Goal: Entertainment & Leisure: Consume media (video, audio)

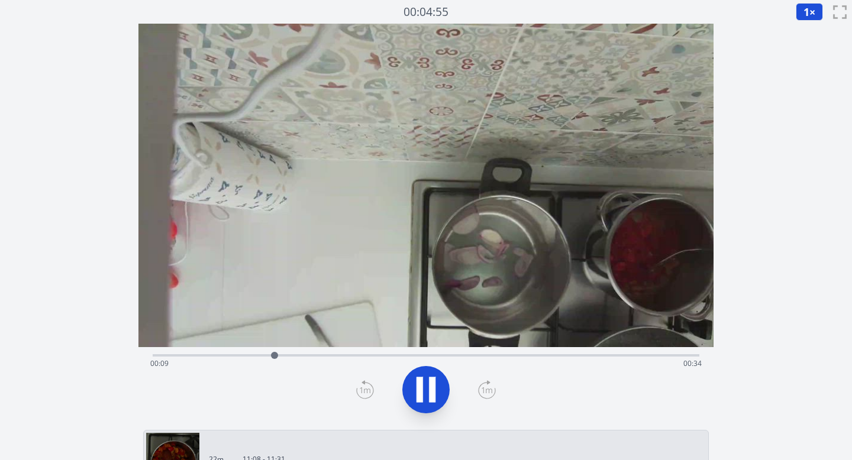
click at [426, 391] on icon at bounding box center [425, 389] width 33 height 33
click at [369, 392] on icon at bounding box center [365, 389] width 18 height 19
click at [369, 391] on icon at bounding box center [365, 389] width 18 height 19
click at [810, 9] on button "1 ×" at bounding box center [809, 12] width 27 height 18
click at [808, 21] on li "0.25×" at bounding box center [812, 28] width 33 height 19
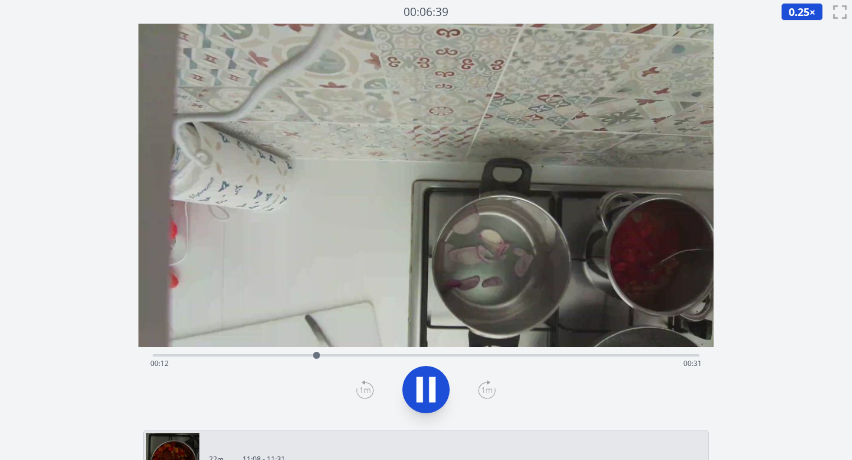
click at [360, 387] on icon at bounding box center [365, 389] width 18 height 19
click at [433, 394] on icon at bounding box center [432, 390] width 7 height 25
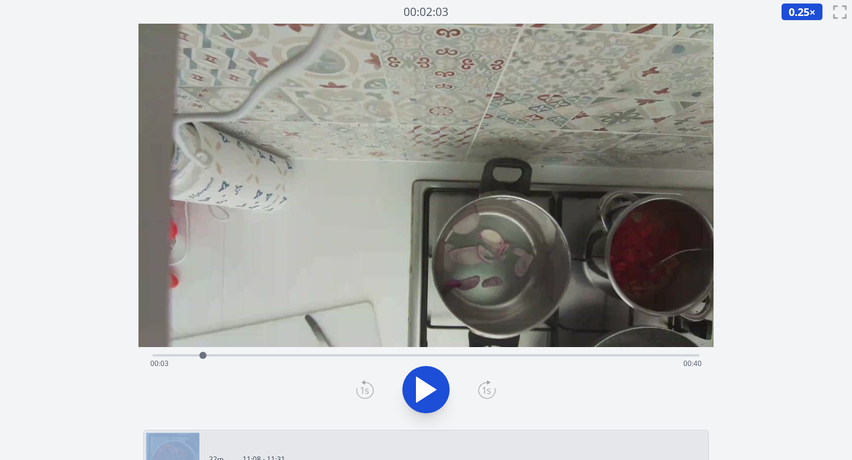
click at [434, 394] on icon at bounding box center [425, 389] width 33 height 33
click at [488, 386] on icon at bounding box center [487, 389] width 18 height 19
click at [427, 385] on icon at bounding box center [425, 389] width 33 height 33
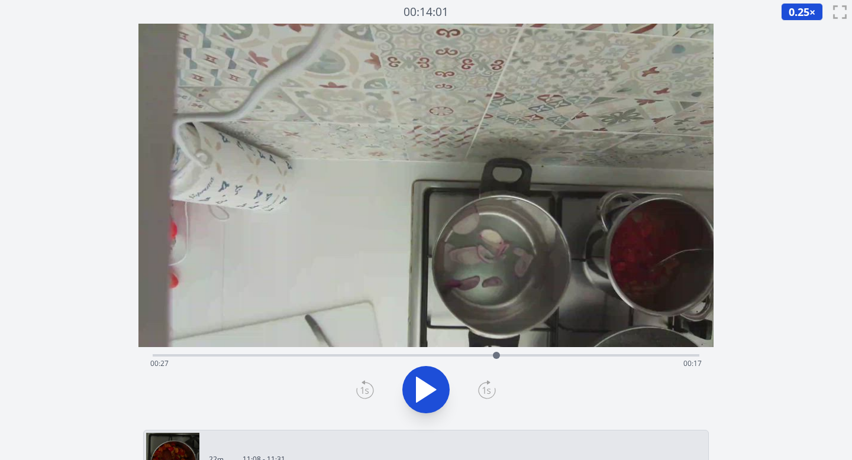
click at [359, 397] on icon at bounding box center [365, 389] width 18 height 19
click at [359, 396] on icon at bounding box center [365, 391] width 17 height 16
drag, startPoint x: 495, startPoint y: 354, endPoint x: 469, endPoint y: 364, distance: 27.7
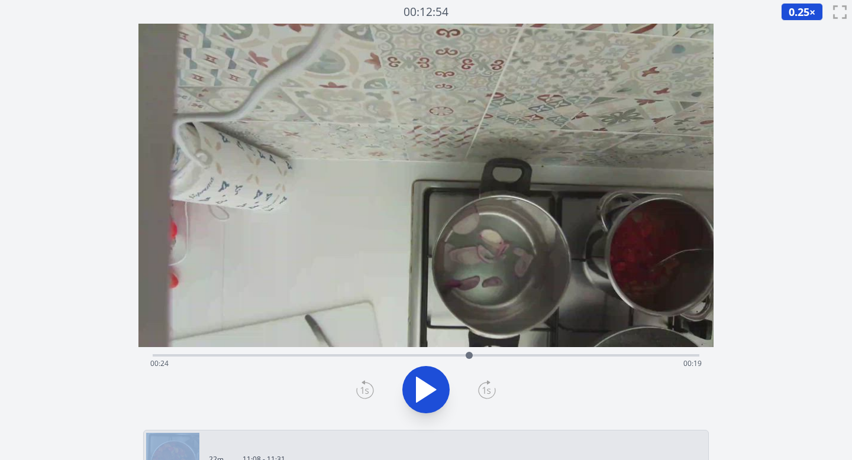
click at [469, 364] on div at bounding box center [469, 356] width 18 height 18
click at [428, 399] on icon at bounding box center [425, 389] width 33 height 33
click at [492, 389] on icon at bounding box center [487, 389] width 18 height 19
click at [488, 389] on icon at bounding box center [487, 391] width 11 height 6
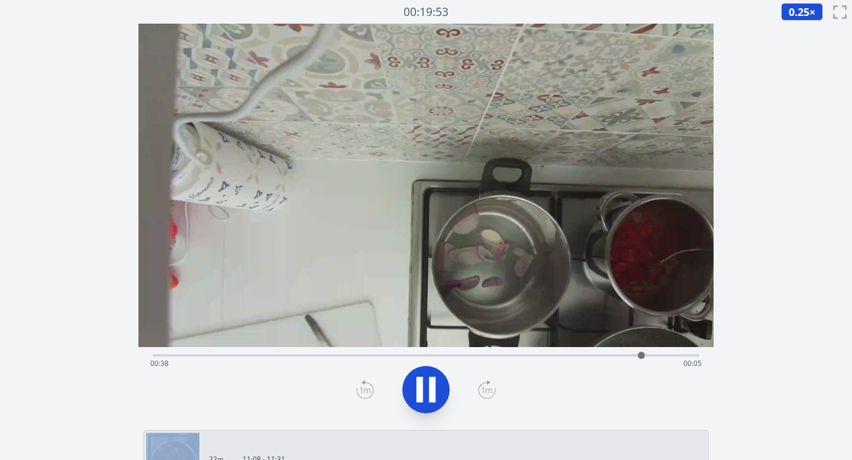
click at [488, 389] on icon at bounding box center [487, 391] width 11 height 6
click at [361, 395] on icon at bounding box center [365, 389] width 18 height 19
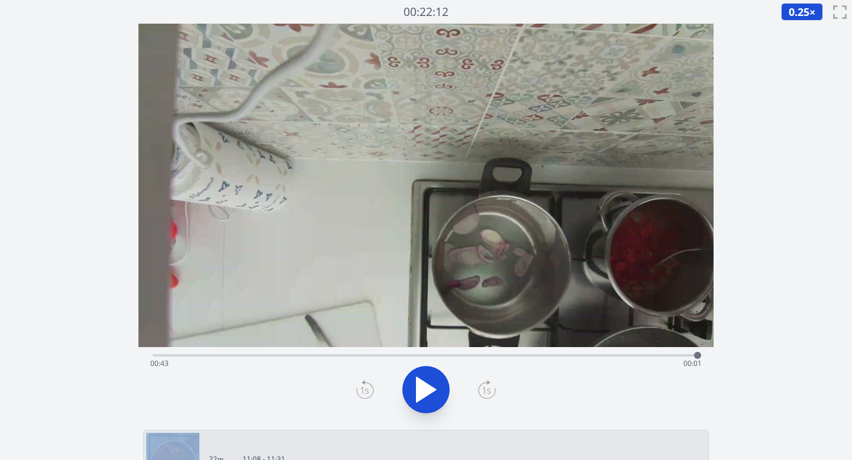
click at [361, 395] on icon at bounding box center [365, 389] width 18 height 19
drag, startPoint x: 361, startPoint y: 393, endPoint x: 404, endPoint y: 394, distance: 42.6
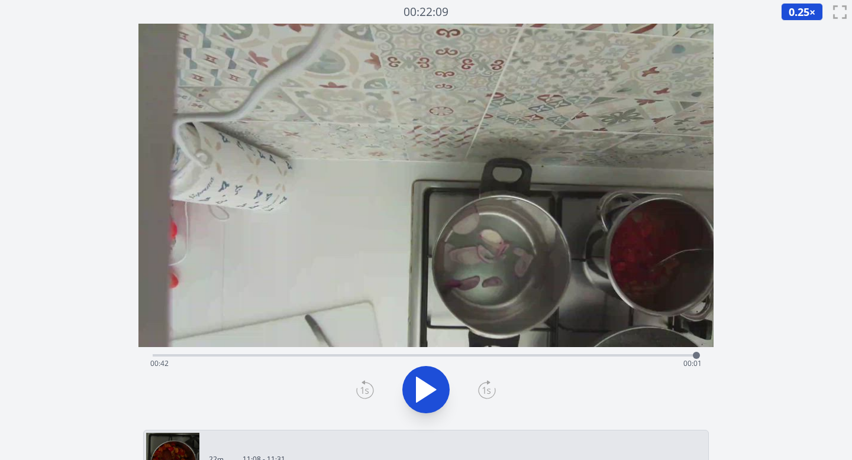
click at [375, 393] on div at bounding box center [427, 390] width 562 height 57
click at [431, 386] on icon at bounding box center [427, 390] width 20 height 25
click at [425, 391] on icon at bounding box center [425, 389] width 33 height 33
click at [362, 388] on icon at bounding box center [365, 389] width 18 height 19
click at [424, 388] on icon at bounding box center [427, 390] width 20 height 25
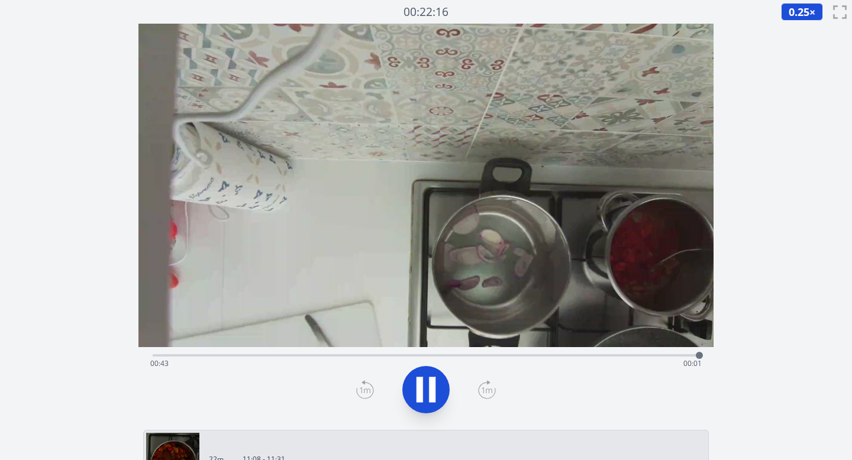
click at [348, 386] on div at bounding box center [427, 390] width 562 height 57
click at [356, 386] on div at bounding box center [427, 390] width 562 height 57
click at [357, 387] on icon at bounding box center [365, 389] width 18 height 19
click at [357, 385] on icon at bounding box center [365, 389] width 18 height 19
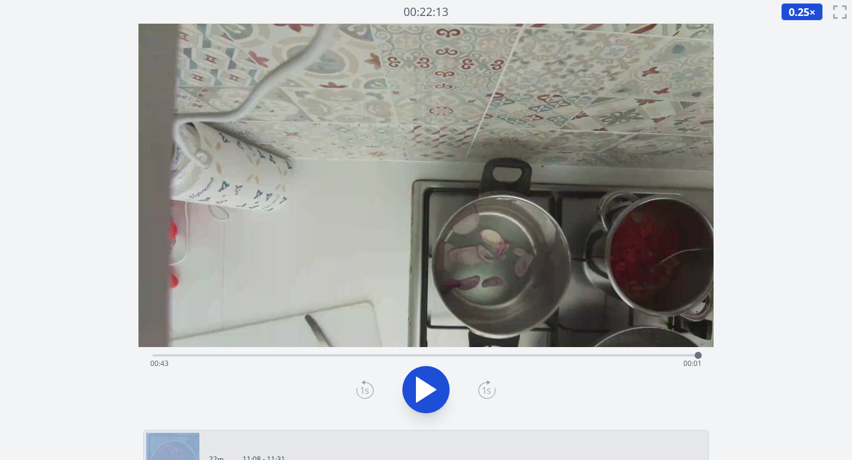
click at [357, 385] on icon at bounding box center [365, 389] width 18 height 19
drag, startPoint x: 698, startPoint y: 355, endPoint x: 401, endPoint y: 372, distance: 296.9
click at [401, 357] on div "Time elapsed: 00:21 Time remaining: 00:22" at bounding box center [426, 355] width 547 height 2
click at [287, 353] on div "Time elapsed: 00:20 Time remaining: 00:24" at bounding box center [426, 354] width 547 height 14
click at [320, 353] on div "Time elapsed: 00:11 Time remaining: 00:32" at bounding box center [426, 354] width 547 height 14
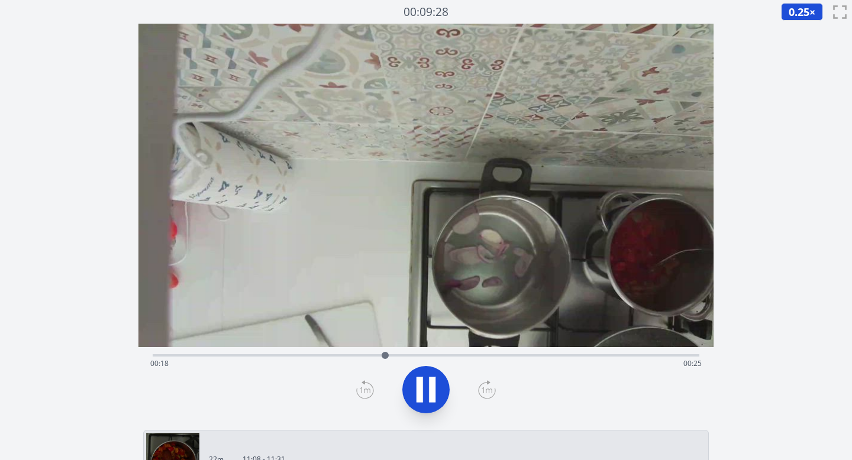
click at [434, 389] on icon at bounding box center [432, 390] width 7 height 25
click at [430, 383] on icon at bounding box center [425, 389] width 33 height 33
click at [436, 383] on icon at bounding box center [425, 389] width 33 height 33
click at [438, 379] on icon at bounding box center [425, 389] width 33 height 33
click at [421, 386] on icon at bounding box center [420, 390] width 7 height 25
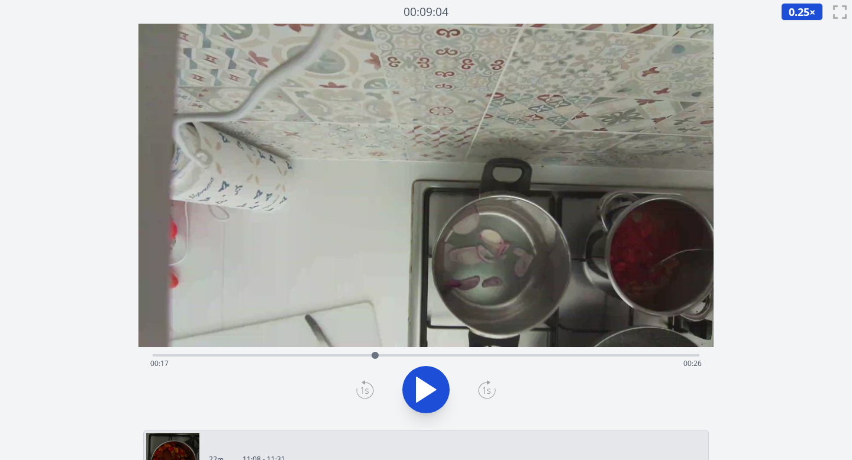
drag, startPoint x: 449, startPoint y: 358, endPoint x: 375, endPoint y: 362, distance: 73.5
click at [375, 362] on div at bounding box center [375, 356] width 18 height 18
drag, startPoint x: 375, startPoint y: 362, endPoint x: 384, endPoint y: 362, distance: 8.9
click at [384, 362] on div at bounding box center [384, 356] width 18 height 18
drag, startPoint x: 384, startPoint y: 356, endPoint x: 321, endPoint y: 357, distance: 62.7
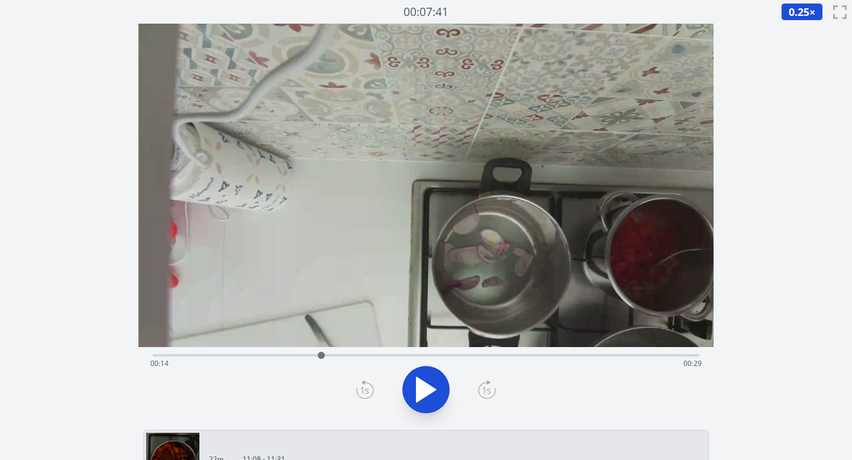
click at [321, 357] on div at bounding box center [321, 355] width 7 height 7
drag, startPoint x: 321, startPoint y: 357, endPoint x: 330, endPoint y: 357, distance: 8.9
click at [330, 357] on div at bounding box center [330, 355] width 7 height 7
drag, startPoint x: 330, startPoint y: 357, endPoint x: 342, endPoint y: 357, distance: 11.8
click at [342, 357] on div at bounding box center [340, 355] width 7 height 7
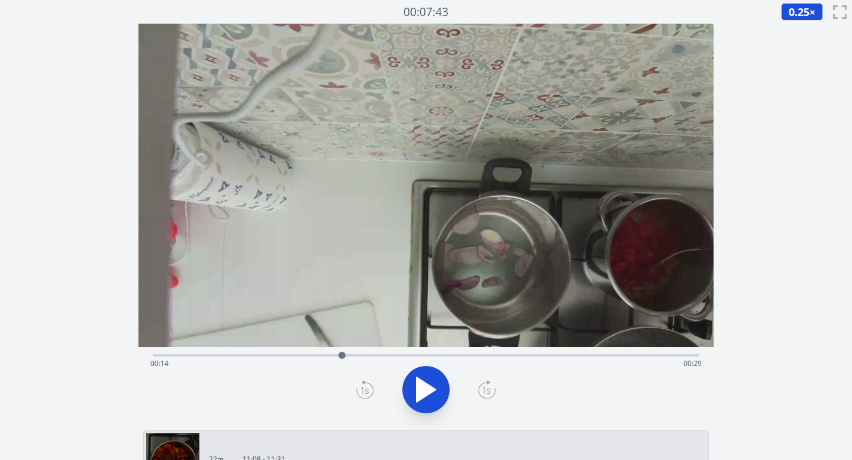
click at [432, 380] on icon at bounding box center [425, 389] width 33 height 33
click at [432, 380] on icon at bounding box center [432, 390] width 7 height 25
click at [395, 354] on div "Time elapsed: 00:15 Time remaining: 00:28" at bounding box center [426, 363] width 552 height 19
click at [404, 354] on div "Time elapsed: 00:19 Time remaining: 00:24" at bounding box center [426, 363] width 552 height 19
click at [390, 355] on div "Time elapsed: 00:19 Time remaining: 00:24" at bounding box center [426, 363] width 552 height 19
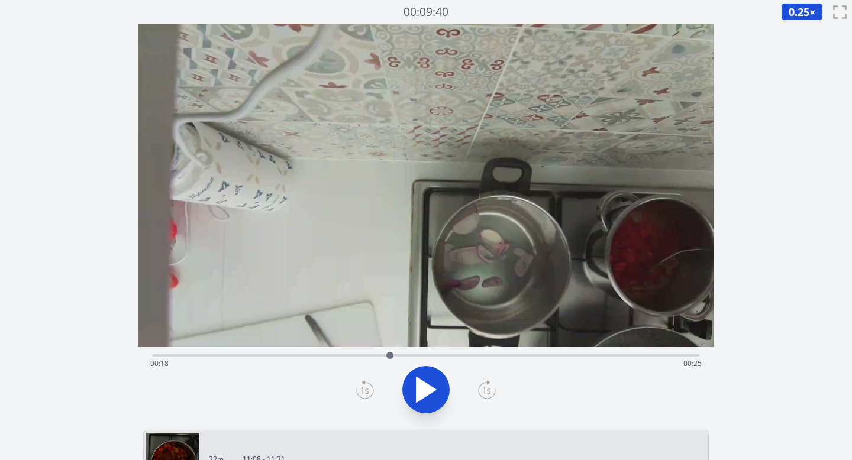
click at [424, 389] on icon at bounding box center [427, 390] width 20 height 25
click at [420, 382] on icon at bounding box center [420, 390] width 7 height 25
click at [423, 389] on icon at bounding box center [427, 390] width 20 height 25
click at [490, 388] on icon at bounding box center [487, 389] width 18 height 19
click at [421, 390] on icon at bounding box center [420, 390] width 7 height 25
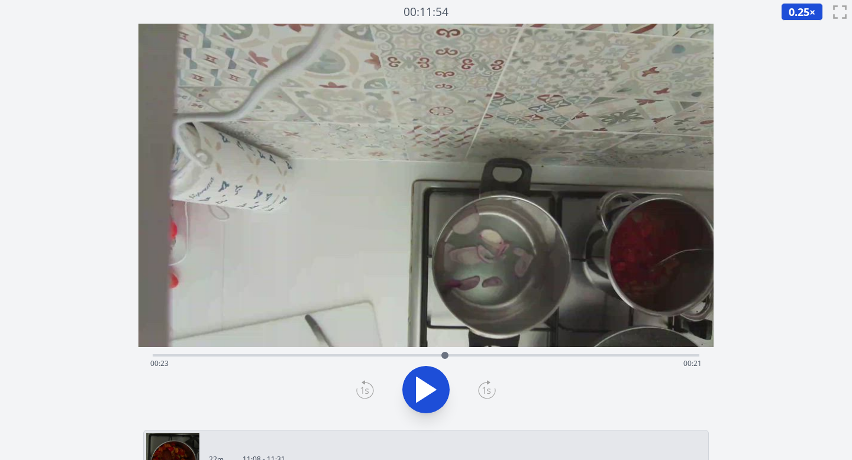
click at [369, 389] on icon at bounding box center [365, 389] width 18 height 19
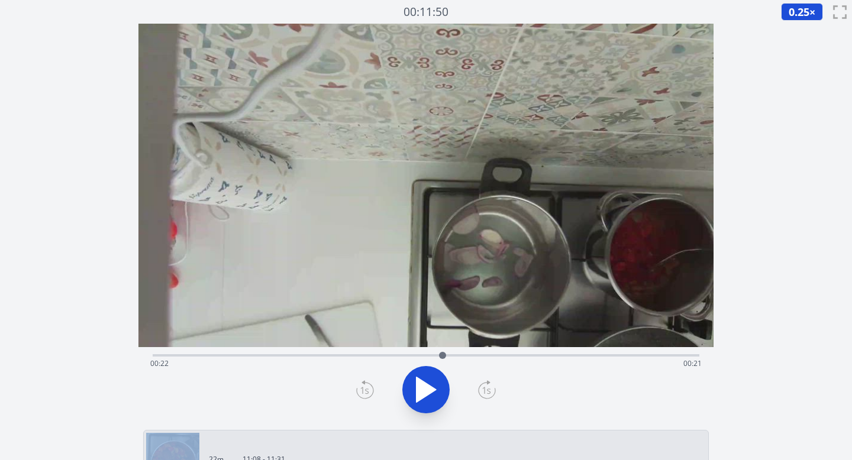
click at [369, 389] on icon at bounding box center [365, 389] width 18 height 19
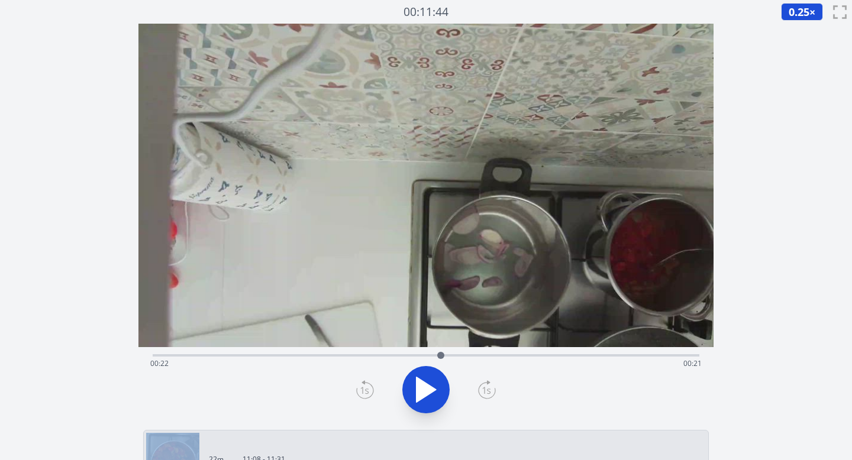
click at [369, 389] on icon at bounding box center [365, 389] width 18 height 19
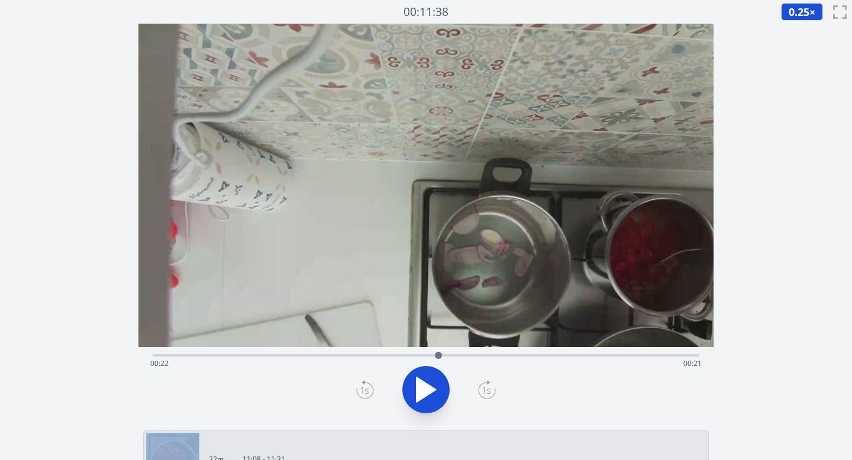
click at [369, 389] on icon at bounding box center [365, 389] width 18 height 19
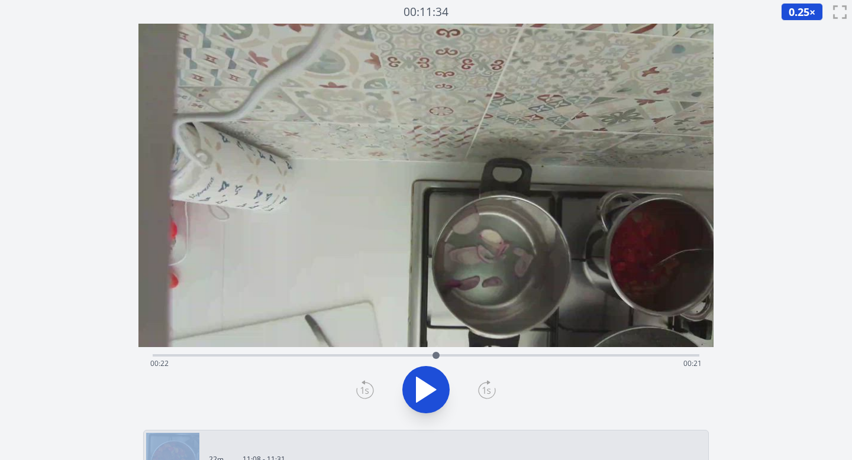
click at [369, 389] on icon at bounding box center [365, 389] width 18 height 19
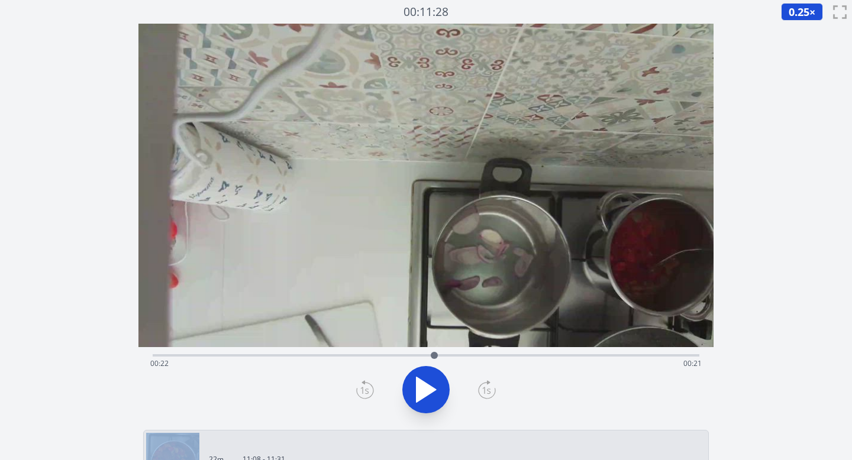
click at [369, 389] on icon at bounding box center [365, 389] width 18 height 19
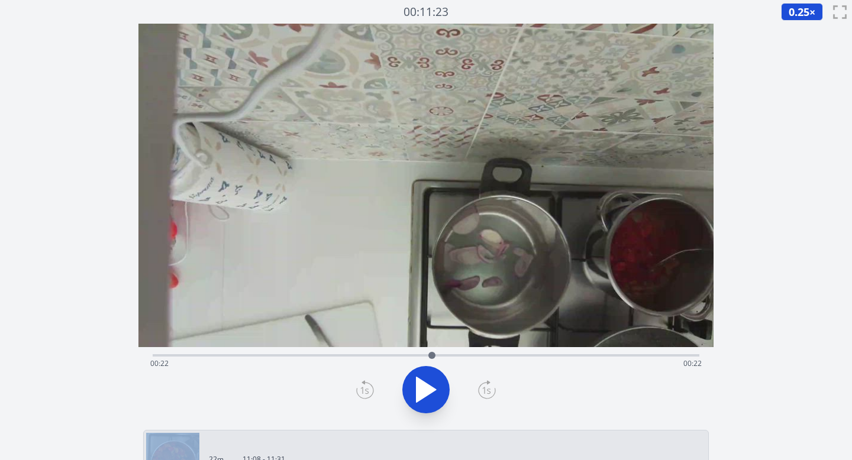
click at [369, 389] on icon at bounding box center [365, 389] width 18 height 19
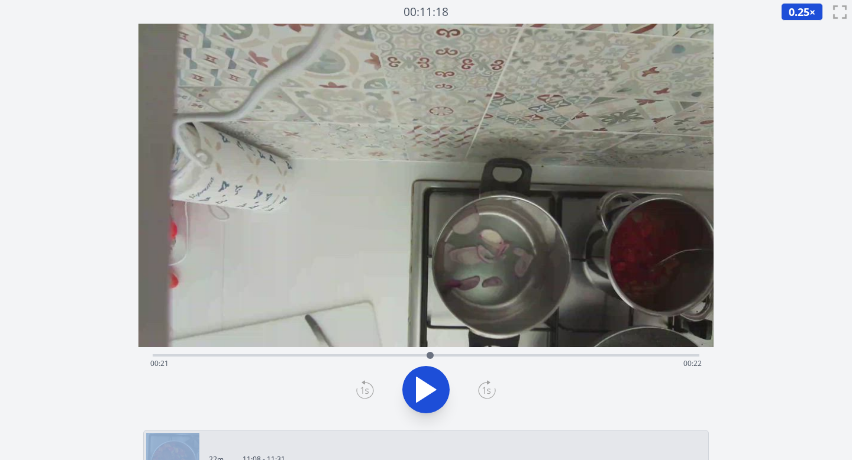
click at [369, 389] on icon at bounding box center [365, 389] width 18 height 19
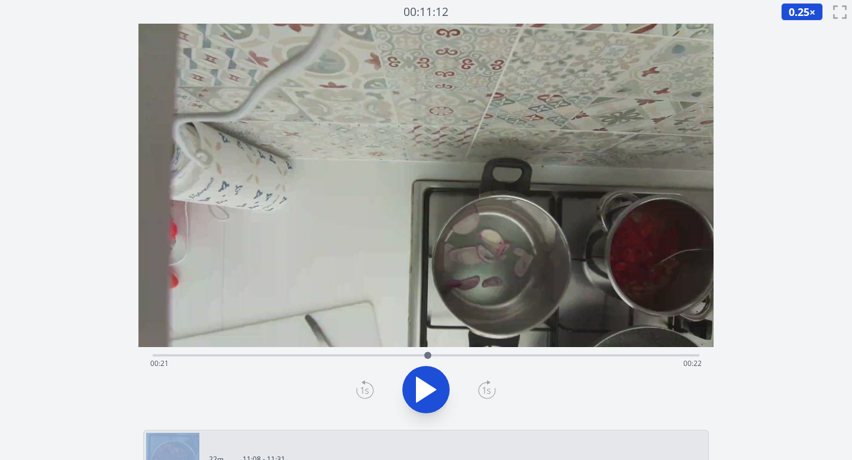
click at [369, 389] on icon at bounding box center [365, 389] width 18 height 19
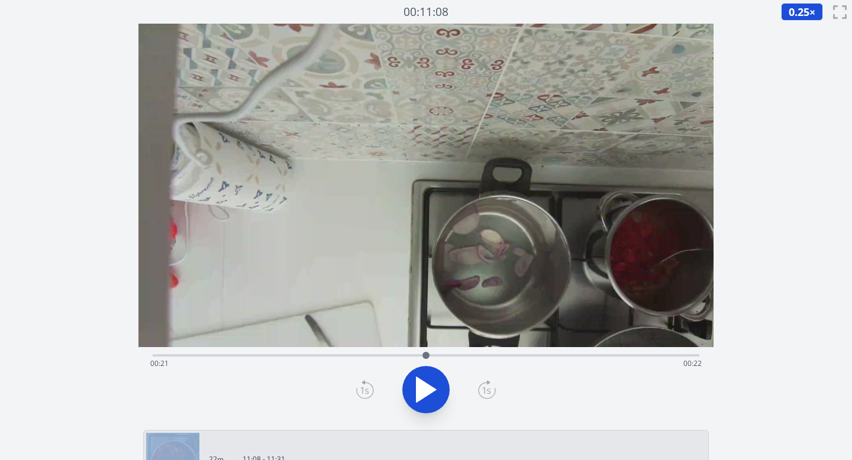
click at [369, 389] on icon at bounding box center [365, 389] width 18 height 19
drag, startPoint x: 369, startPoint y: 389, endPoint x: 388, endPoint y: 389, distance: 18.9
click at [376, 389] on div at bounding box center [427, 390] width 562 height 57
click at [428, 393] on icon at bounding box center [427, 390] width 20 height 25
click at [367, 392] on icon at bounding box center [365, 389] width 18 height 19
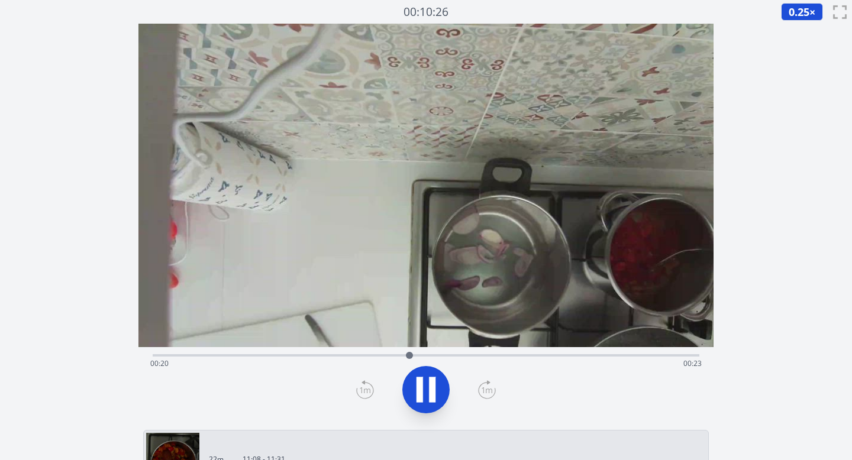
click at [425, 391] on icon at bounding box center [425, 389] width 33 height 33
click at [422, 392] on icon at bounding box center [427, 390] width 20 height 25
click at [434, 386] on icon at bounding box center [432, 390] width 7 height 25
click at [429, 389] on icon at bounding box center [427, 390] width 20 height 25
click at [430, 394] on icon at bounding box center [432, 390] width 7 height 25
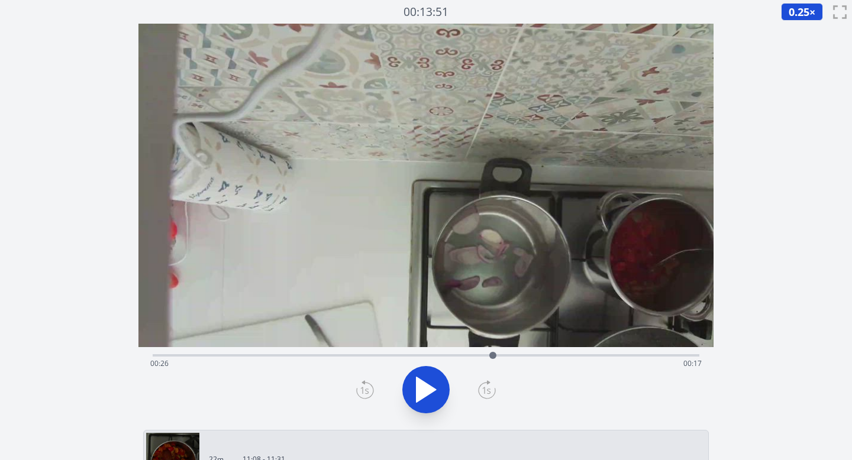
drag, startPoint x: 522, startPoint y: 356, endPoint x: 493, endPoint y: 356, distance: 29.0
click at [493, 356] on div at bounding box center [492, 355] width 7 height 7
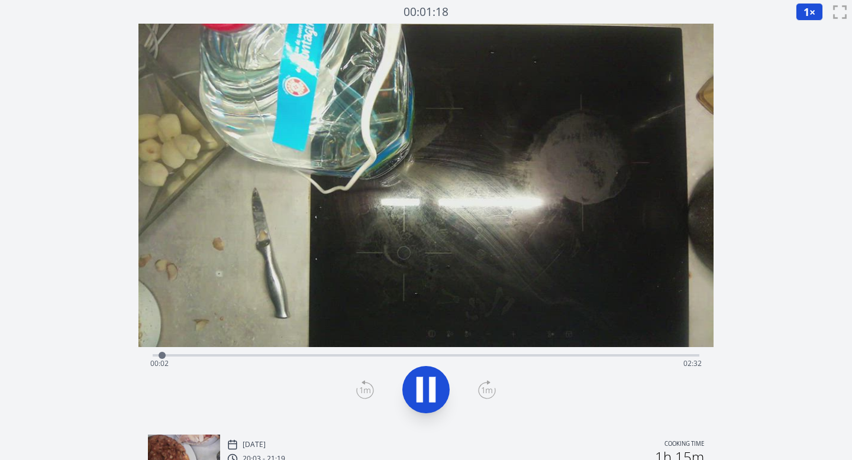
click at [483, 386] on icon at bounding box center [487, 389] width 18 height 19
click at [808, 9] on span "1" at bounding box center [807, 12] width 6 height 14
click at [810, 32] on li "0.25×" at bounding box center [812, 28] width 33 height 19
click at [482, 393] on icon at bounding box center [487, 389] width 18 height 19
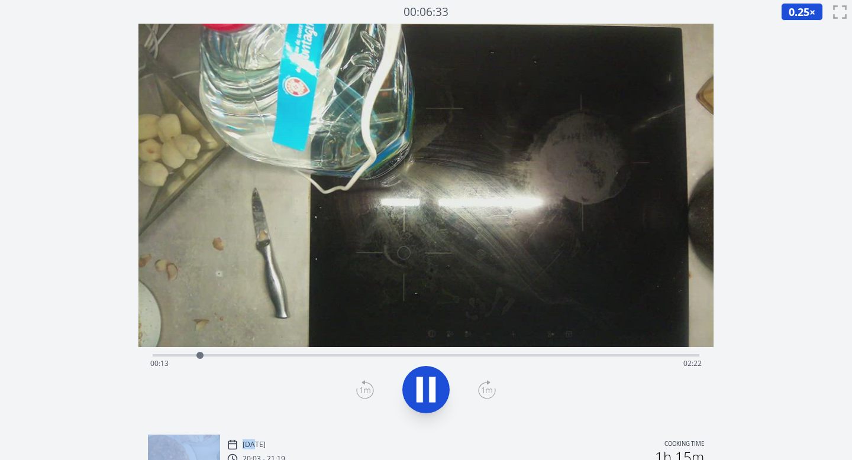
click at [483, 393] on icon at bounding box center [487, 389] width 18 height 19
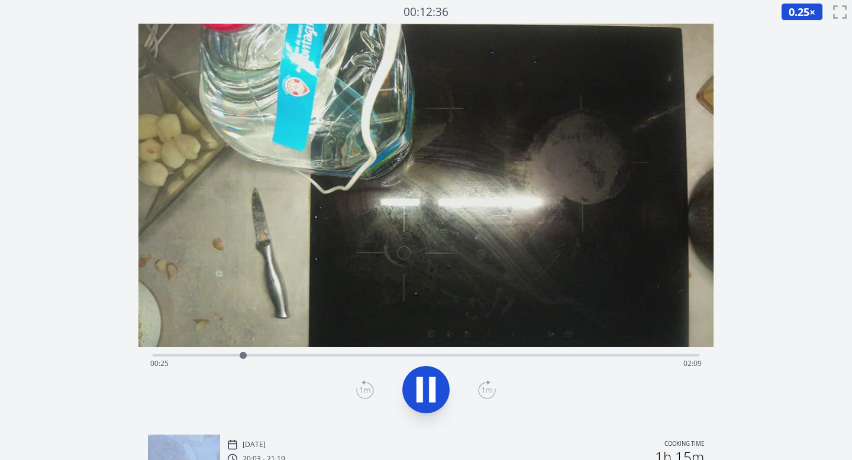
click at [483, 393] on icon at bounding box center [487, 389] width 18 height 19
click at [483, 393] on icon at bounding box center [487, 391] width 11 height 6
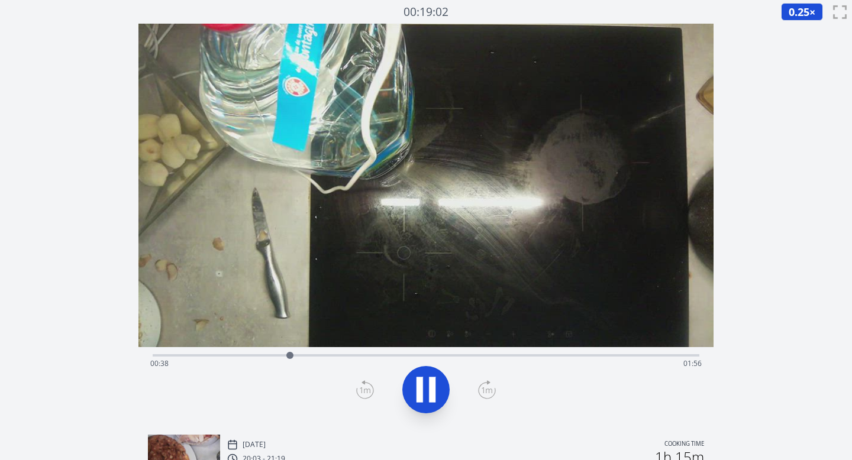
click at [483, 393] on icon at bounding box center [487, 391] width 11 height 6
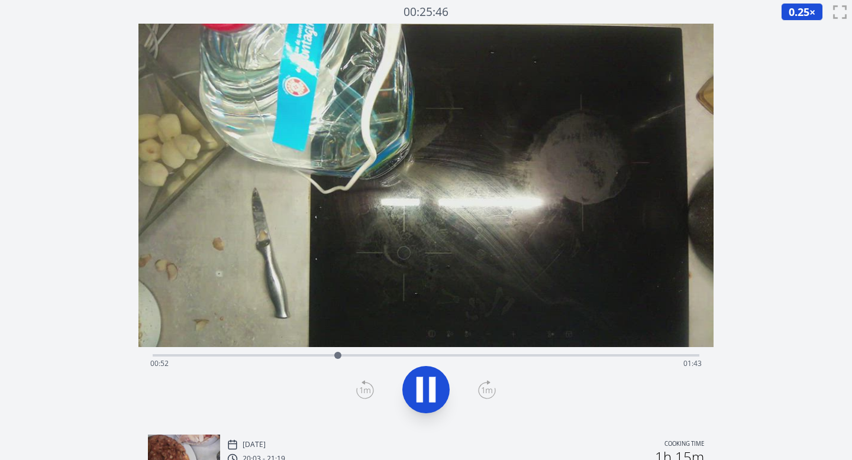
click at [483, 393] on icon at bounding box center [487, 391] width 11 height 6
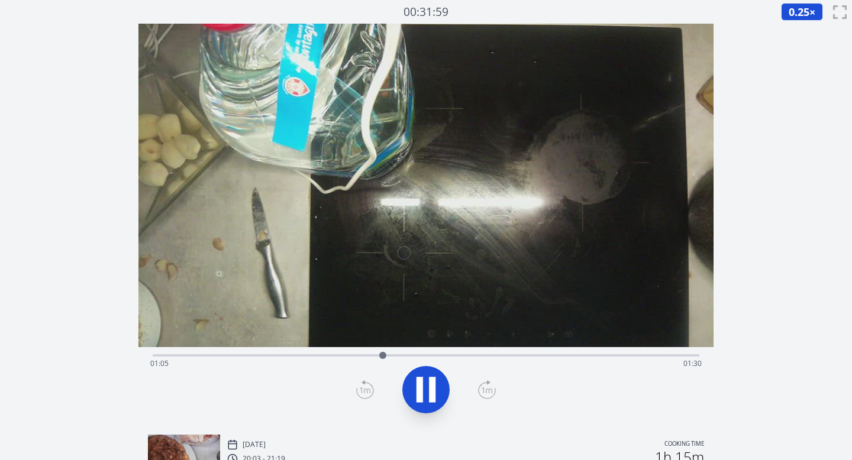
click at [483, 393] on icon at bounding box center [487, 391] width 11 height 6
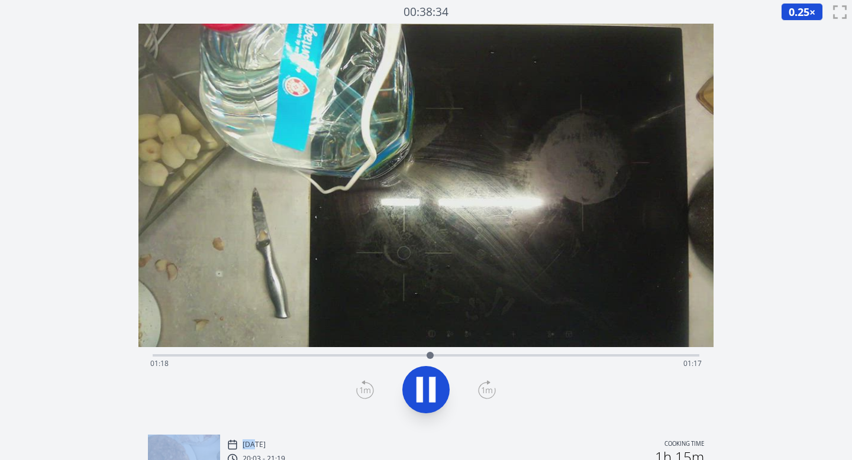
click at [483, 393] on icon at bounding box center [487, 391] width 11 height 6
click at [488, 385] on icon at bounding box center [487, 389] width 18 height 19
click at [435, 389] on icon at bounding box center [432, 390] width 7 height 25
click at [363, 393] on icon at bounding box center [365, 391] width 8 height 7
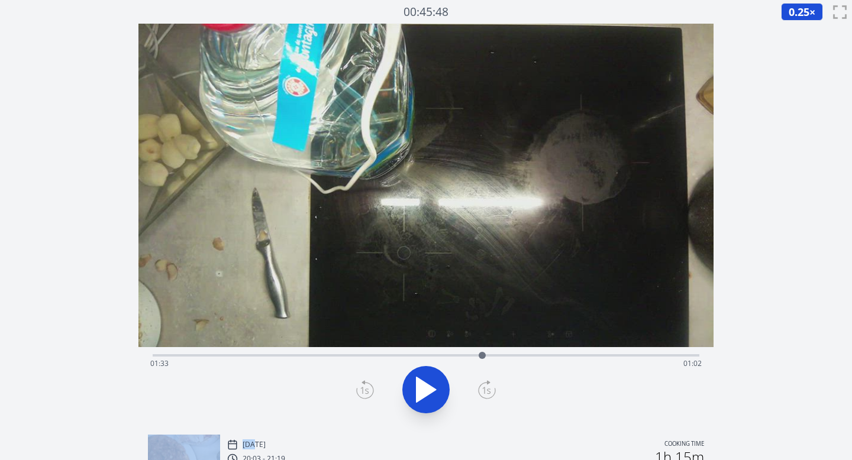
click at [363, 393] on icon at bounding box center [365, 391] width 8 height 7
click at [424, 388] on icon at bounding box center [427, 390] width 20 height 25
click at [357, 391] on icon at bounding box center [365, 389] width 18 height 19
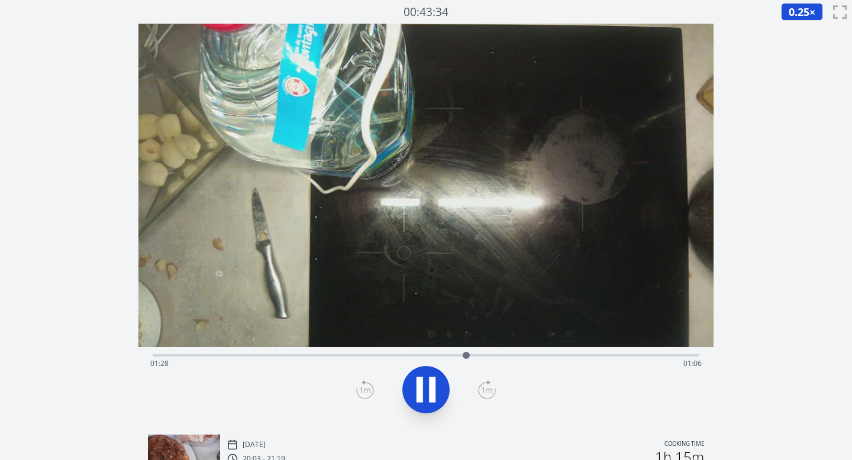
click at [357, 391] on icon at bounding box center [365, 389] width 18 height 19
click at [485, 388] on icon at bounding box center [487, 389] width 18 height 19
click at [357, 390] on icon at bounding box center [365, 389] width 18 height 19
click at [490, 388] on icon at bounding box center [487, 389] width 18 height 19
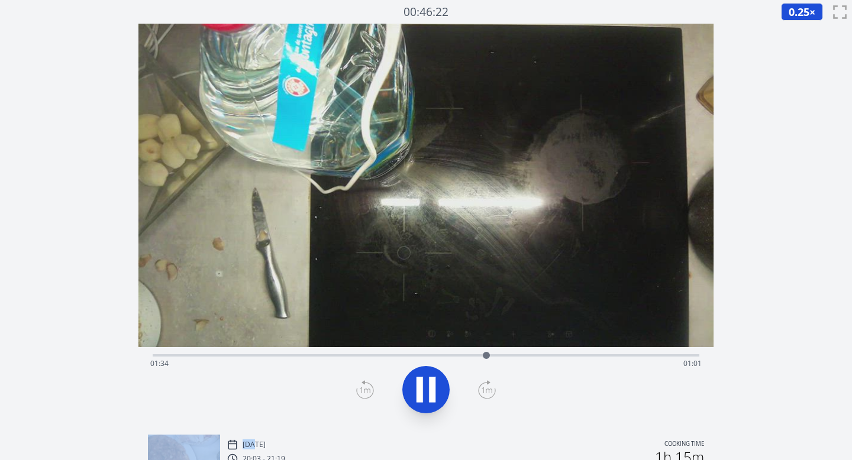
click at [490, 388] on icon at bounding box center [487, 389] width 18 height 19
click at [374, 391] on div at bounding box center [427, 390] width 562 height 57
click at [367, 390] on icon at bounding box center [365, 391] width 11 height 6
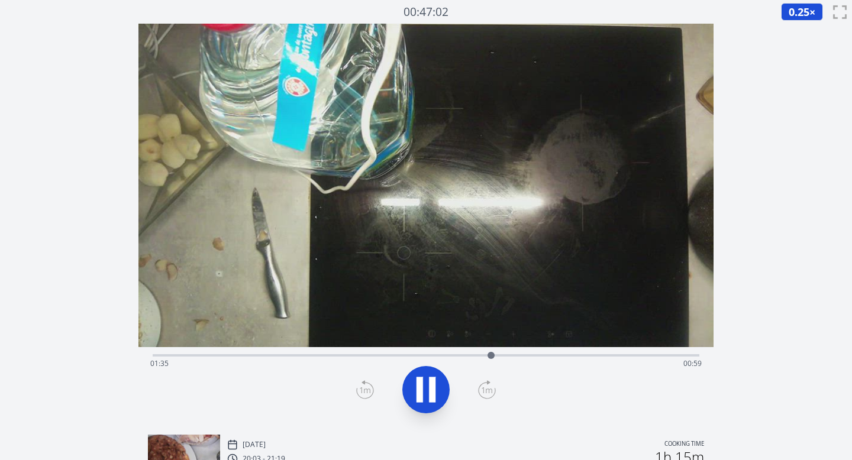
click at [367, 390] on icon at bounding box center [365, 391] width 11 height 6
click at [397, 388] on div at bounding box center [427, 390] width 562 height 57
click at [424, 388] on icon at bounding box center [425, 389] width 33 height 33
click at [369, 388] on icon at bounding box center [365, 389] width 18 height 19
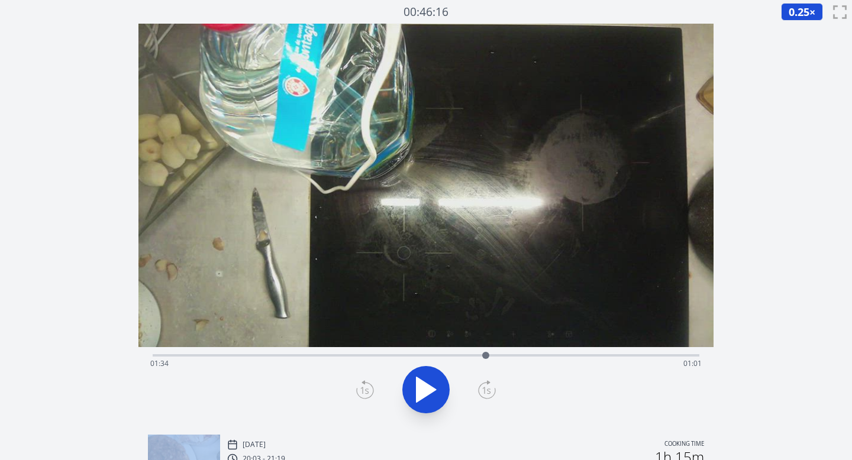
click at [369, 388] on icon at bounding box center [365, 389] width 18 height 19
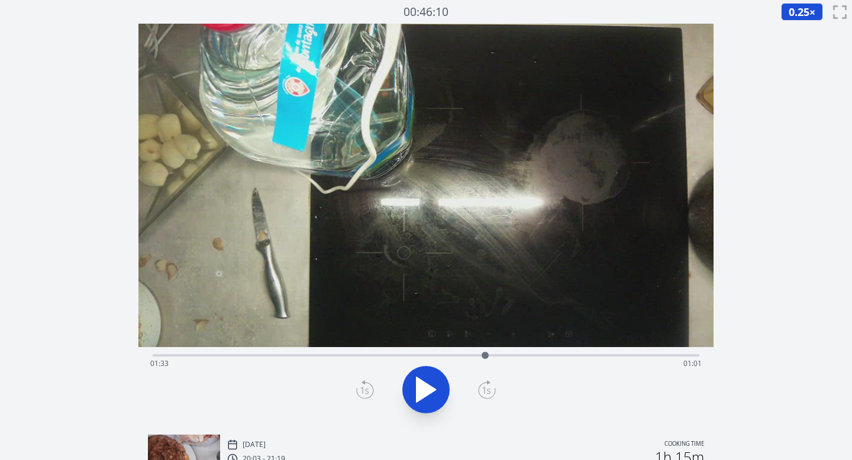
click at [431, 386] on icon at bounding box center [425, 389] width 33 height 33
click at [492, 386] on icon at bounding box center [487, 389] width 18 height 19
click at [486, 389] on icon at bounding box center [487, 389] width 18 height 19
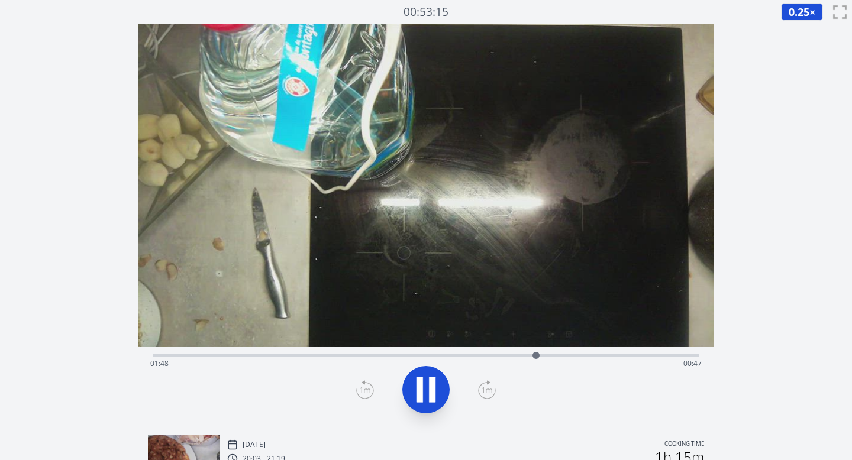
click at [424, 387] on icon at bounding box center [425, 389] width 33 height 33
click at [358, 389] on icon at bounding box center [365, 389] width 18 height 19
click at [359, 389] on icon at bounding box center [365, 389] width 18 height 19
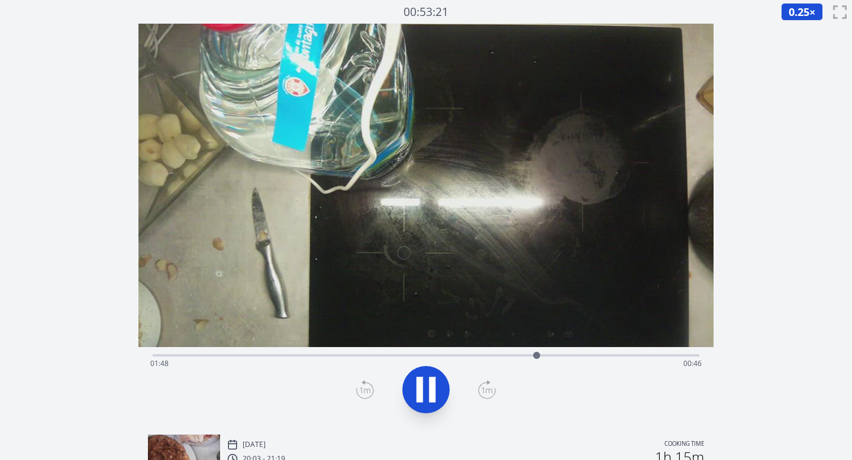
click at [349, 357] on div "Time elapsed: 01:48 Time remaining: 00:46" at bounding box center [426, 363] width 552 height 19
click at [368, 356] on div "Time elapsed: 00:55 Time remaining: 01:39" at bounding box center [426, 363] width 552 height 19
click at [390, 357] on div "Time elapsed: 01:00 Time remaining: 01:34" at bounding box center [426, 363] width 552 height 19
click at [418, 354] on div "Time elapsed: 01:07 Time remaining: 01:28" at bounding box center [426, 363] width 552 height 19
click at [442, 354] on div "Time elapsed: 01:15 Time remaining: 01:20" at bounding box center [426, 354] width 547 height 14
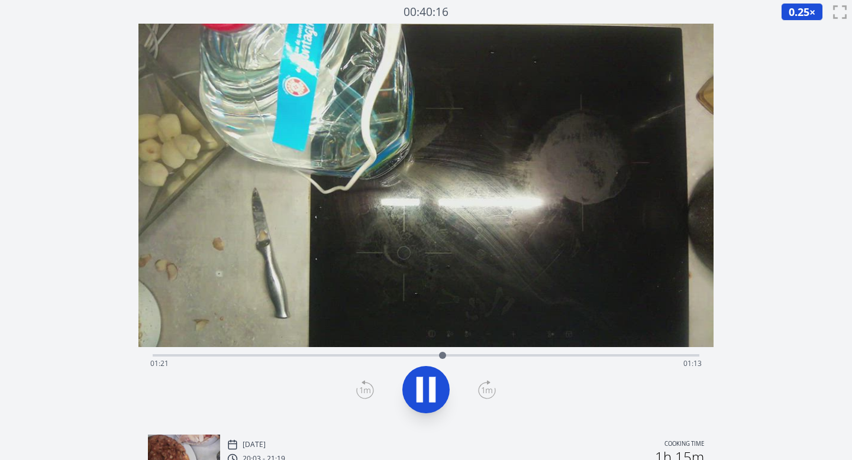
click at [479, 351] on div "Time elapsed: 01:21 Time remaining: 01:13" at bounding box center [426, 354] width 547 height 14
click at [423, 389] on icon at bounding box center [425, 389] width 33 height 33
click at [430, 388] on icon at bounding box center [427, 390] width 20 height 25
click at [364, 389] on icon at bounding box center [365, 389] width 18 height 19
click at [362, 388] on icon at bounding box center [365, 391] width 11 height 6
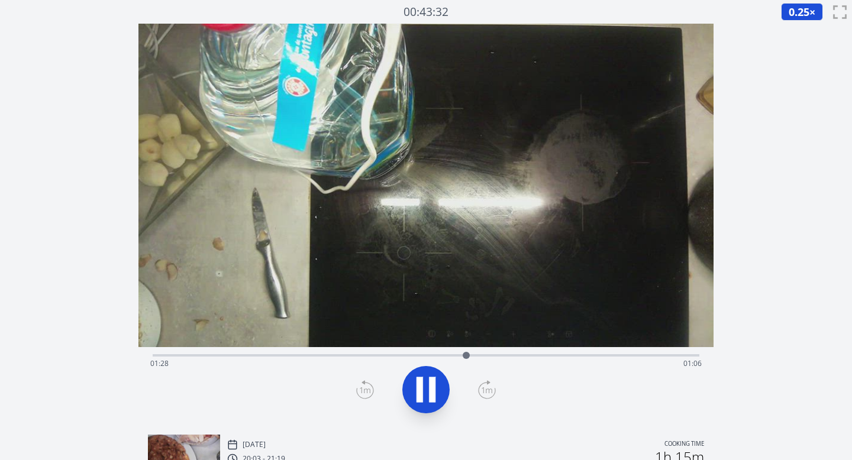
click at [365, 388] on icon at bounding box center [365, 389] width 18 height 19
click at [437, 391] on icon at bounding box center [425, 389] width 33 height 33
click at [425, 386] on icon at bounding box center [425, 389] width 33 height 33
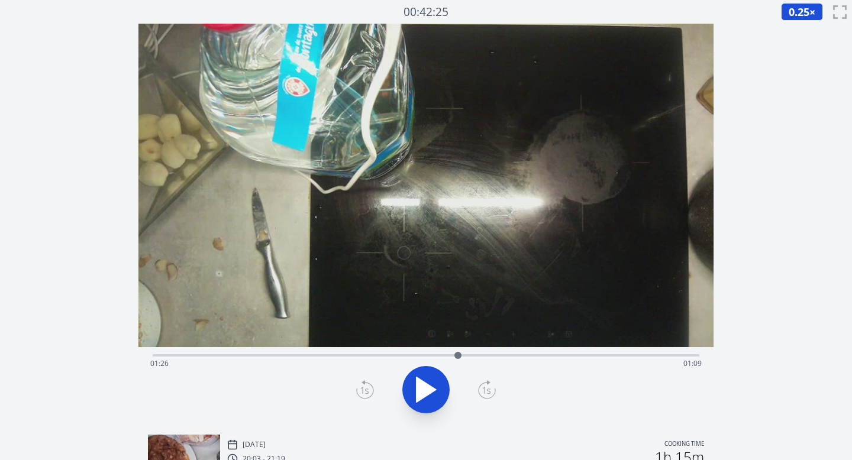
click at [362, 392] on icon at bounding box center [365, 389] width 18 height 19
click at [426, 389] on icon at bounding box center [427, 390] width 20 height 25
click at [421, 385] on icon at bounding box center [420, 390] width 7 height 25
click at [427, 389] on icon at bounding box center [427, 390] width 20 height 25
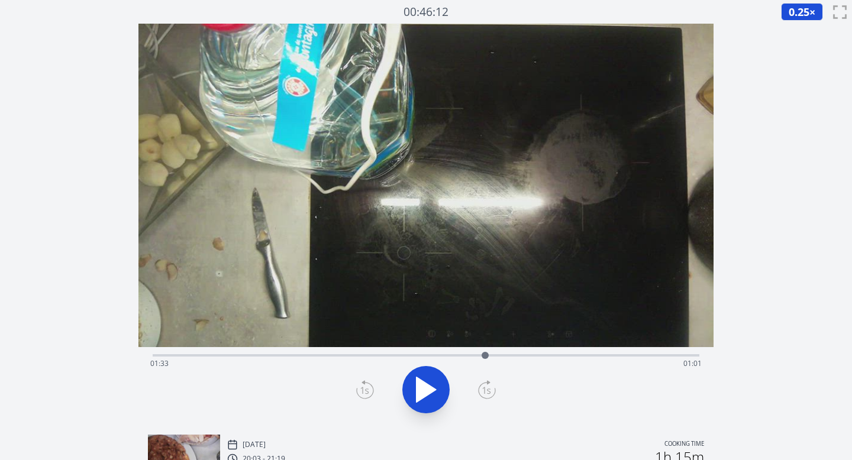
drag, startPoint x: 473, startPoint y: 356, endPoint x: 485, endPoint y: 356, distance: 11.8
click at [485, 356] on div at bounding box center [485, 355] width 7 height 7
click at [425, 400] on icon at bounding box center [425, 389] width 33 height 33
click at [356, 388] on div at bounding box center [427, 390] width 562 height 57
click at [362, 388] on icon at bounding box center [365, 391] width 8 height 7
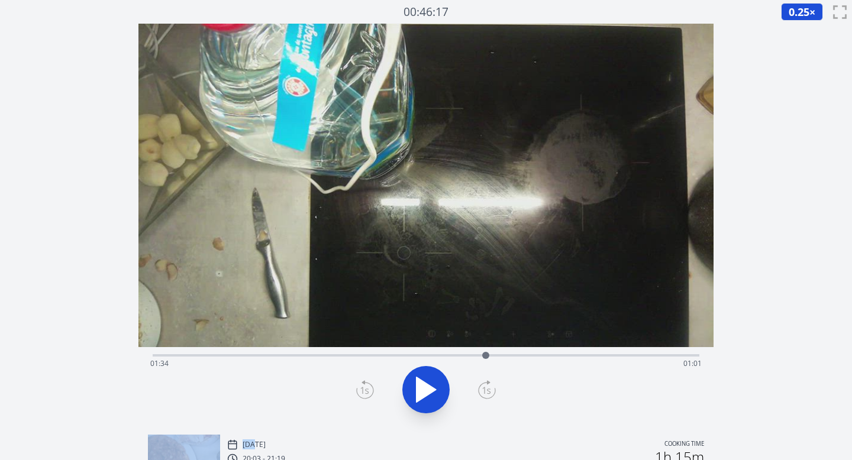
click at [362, 388] on icon at bounding box center [365, 391] width 8 height 7
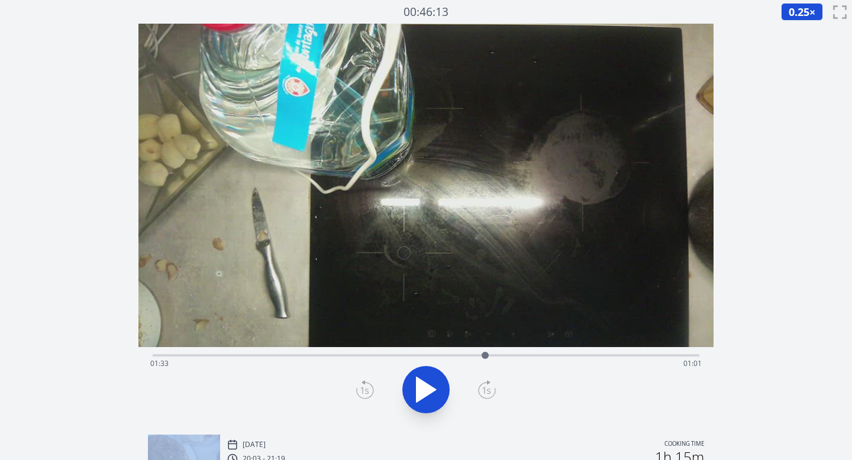
click at [362, 388] on icon at bounding box center [365, 391] width 8 height 7
click at [425, 384] on icon at bounding box center [427, 390] width 20 height 25
click at [425, 384] on icon at bounding box center [425, 389] width 33 height 33
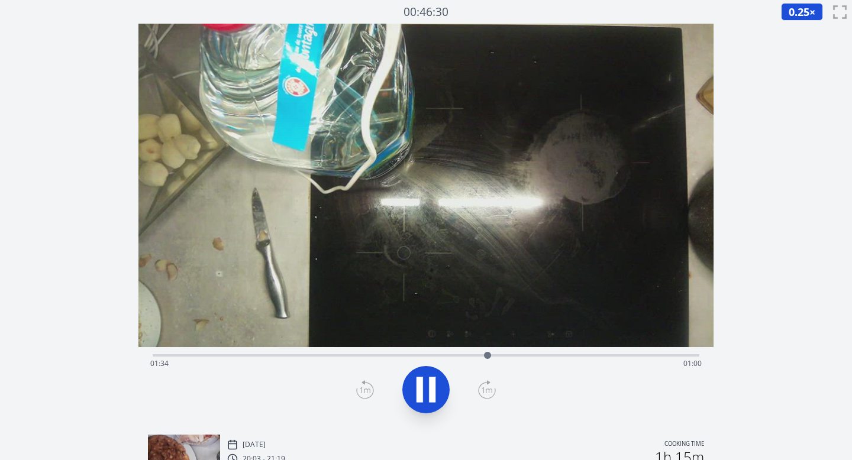
click at [433, 385] on icon at bounding box center [432, 390] width 7 height 25
drag, startPoint x: 486, startPoint y: 355, endPoint x: 492, endPoint y: 357, distance: 6.4
click at [492, 357] on div at bounding box center [492, 355] width 7 height 7
click at [486, 387] on icon at bounding box center [487, 389] width 18 height 19
click at [353, 391] on div at bounding box center [427, 390] width 562 height 57
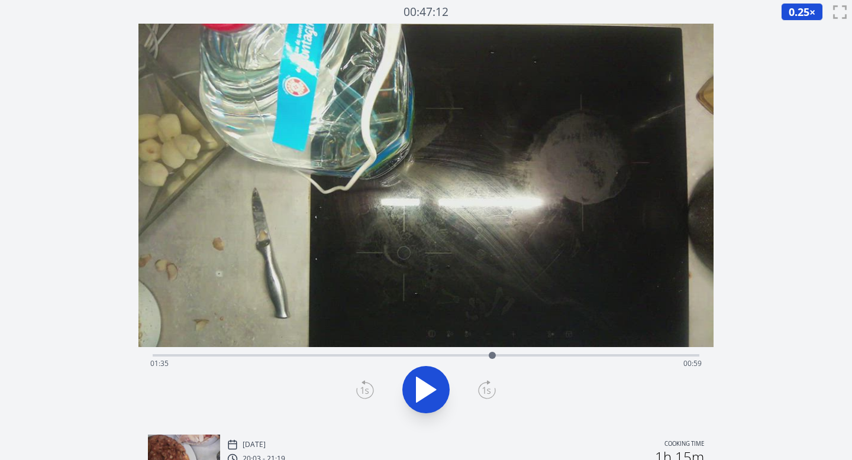
click at [357, 391] on icon at bounding box center [365, 391] width 17 height 16
click at [366, 391] on icon at bounding box center [365, 391] width 8 height 7
click at [491, 388] on icon at bounding box center [487, 389] width 18 height 19
click at [403, 350] on div "Time elapsed: 01:36 Time remaining: 00:59" at bounding box center [426, 354] width 547 height 14
click at [366, 353] on div "Time elapsed: 01:10 Time remaining: 01:24" at bounding box center [426, 354] width 547 height 14
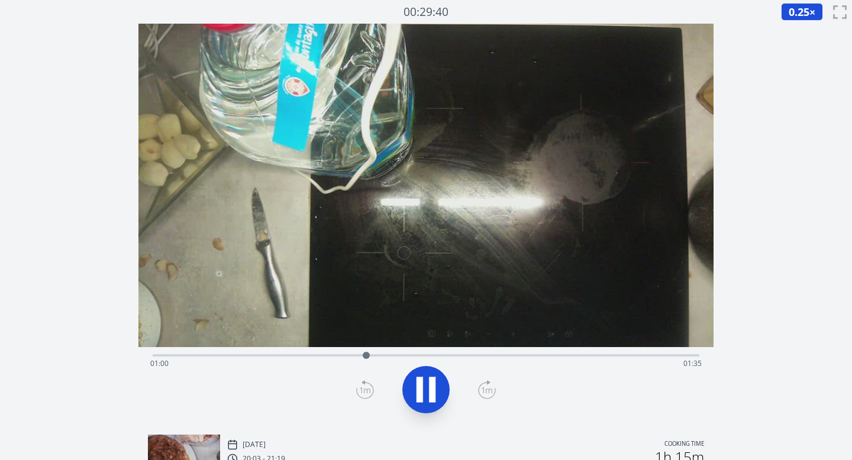
click at [424, 347] on div "Time elapsed: 01:00 Time remaining: 01:35" at bounding box center [426, 354] width 547 height 14
click at [465, 353] on div "Time elapsed: 01:16 Time remaining: 01:18" at bounding box center [426, 354] width 547 height 14
click at [424, 381] on icon at bounding box center [425, 389] width 33 height 33
drag, startPoint x: 438, startPoint y: 384, endPoint x: 429, endPoint y: 384, distance: 8.9
click at [438, 384] on icon at bounding box center [425, 389] width 33 height 33
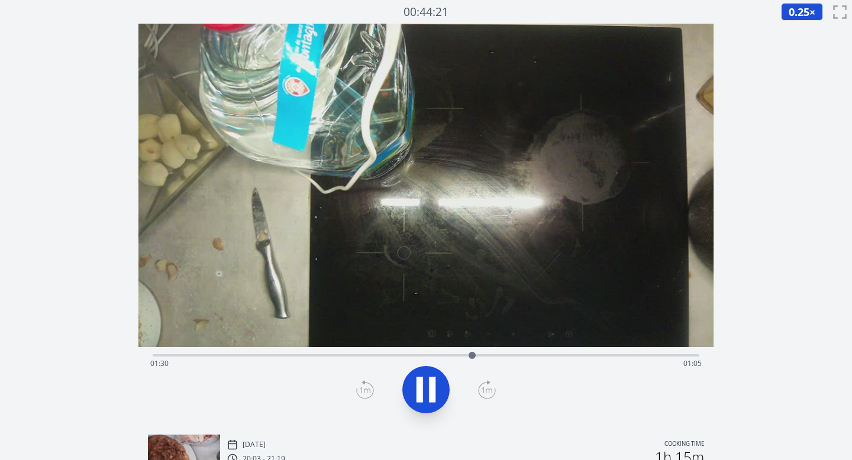
click at [429, 384] on icon at bounding box center [432, 390] width 7 height 25
click at [431, 391] on icon at bounding box center [427, 390] width 20 height 25
click at [489, 392] on icon at bounding box center [487, 391] width 11 height 6
click at [392, 384] on div at bounding box center [427, 390] width 562 height 57
click at [370, 388] on icon at bounding box center [365, 389] width 18 height 19
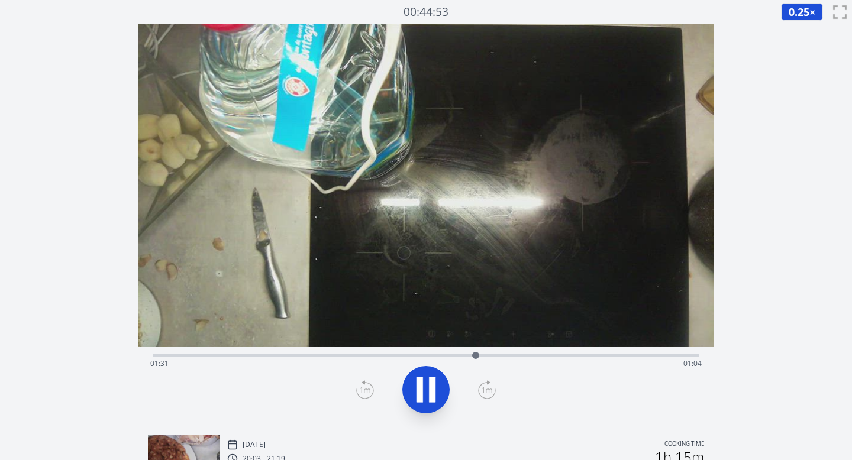
click at [443, 392] on button at bounding box center [425, 389] width 47 height 47
click at [424, 401] on icon at bounding box center [425, 389] width 33 height 33
click at [486, 389] on icon at bounding box center [487, 391] width 11 height 6
click at [420, 384] on icon at bounding box center [420, 390] width 7 height 25
click at [420, 384] on icon at bounding box center [427, 390] width 20 height 25
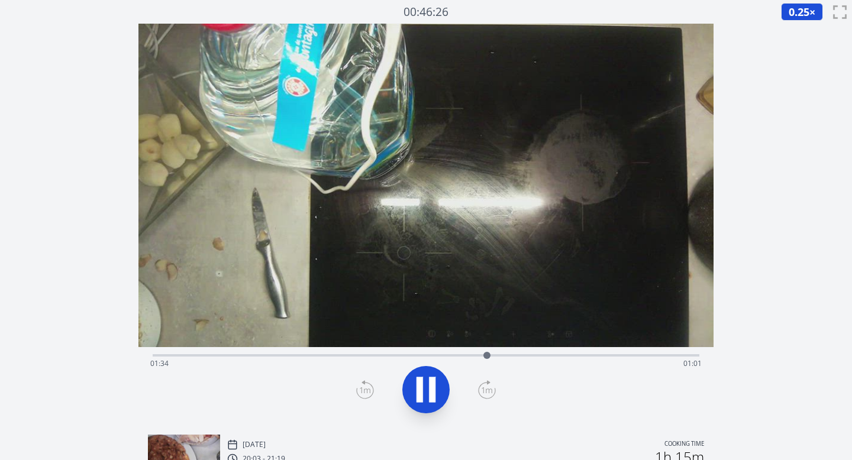
click at [367, 389] on icon at bounding box center [365, 389] width 18 height 19
click at [434, 397] on icon at bounding box center [432, 390] width 7 height 25
click at [434, 389] on icon at bounding box center [427, 390] width 20 height 25
click at [434, 389] on icon at bounding box center [432, 390] width 7 height 25
